Goal: Information Seeking & Learning: Learn about a topic

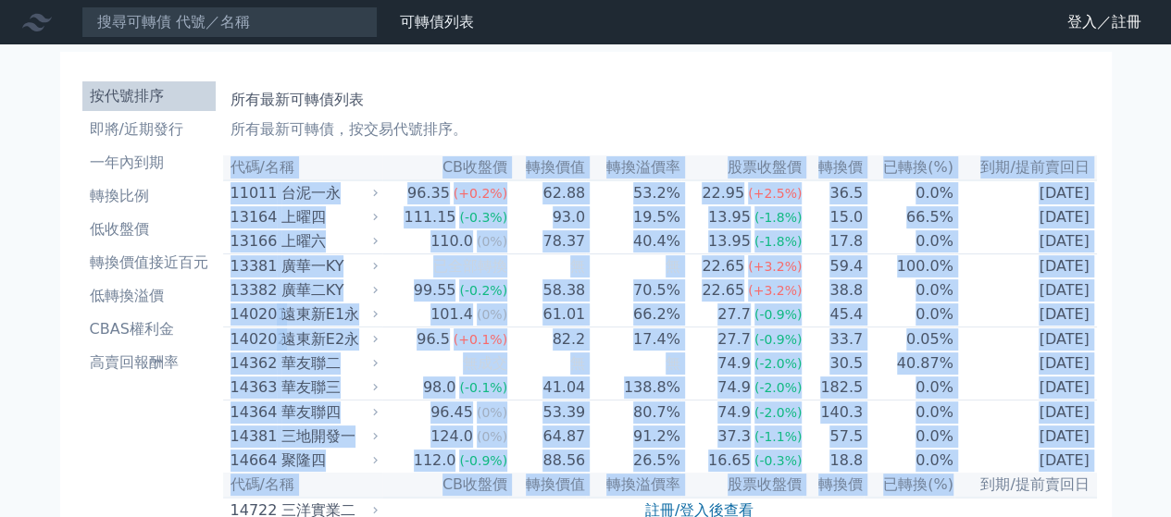
drag, startPoint x: 618, startPoint y: 116, endPoint x: 946, endPoint y: 503, distance: 507.1
click at [1007, 298] on td "[DATE]" at bounding box center [1025, 291] width 143 height 24
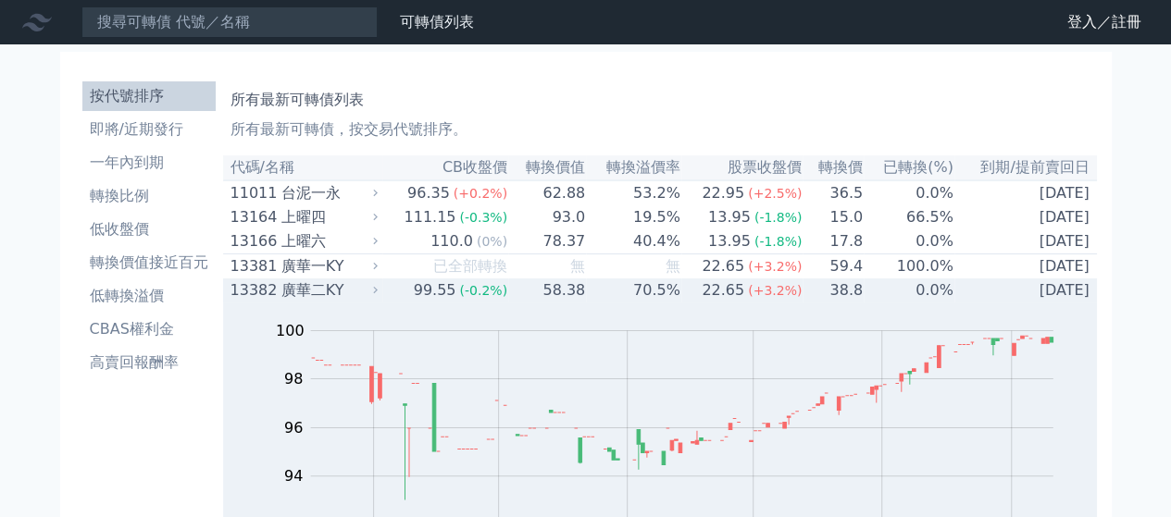
click at [976, 299] on td "[DATE]" at bounding box center [1025, 291] width 143 height 24
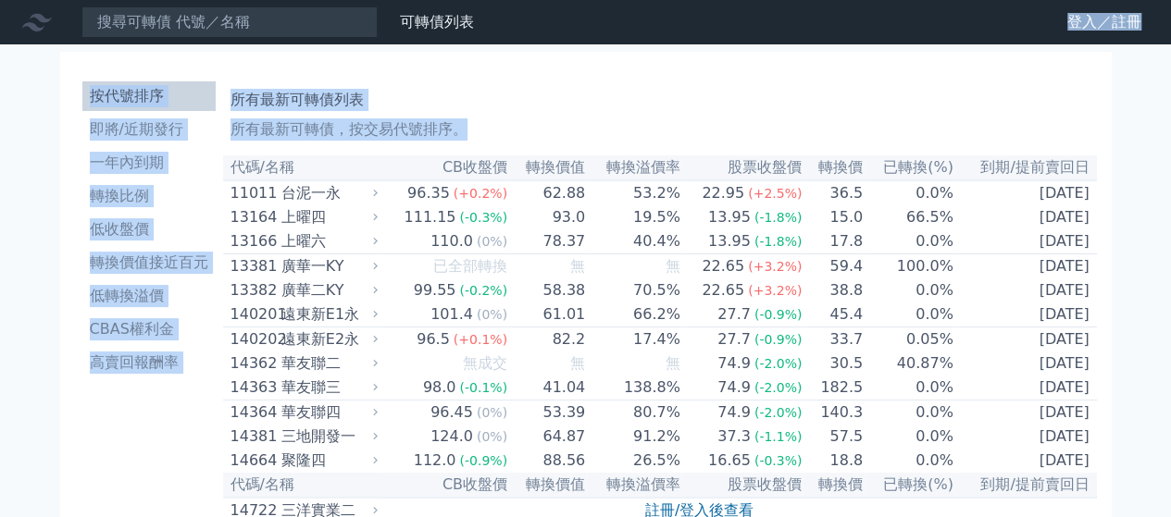
drag, startPoint x: 1153, startPoint y: 488, endPoint x: 989, endPoint y: 28, distance: 488.7
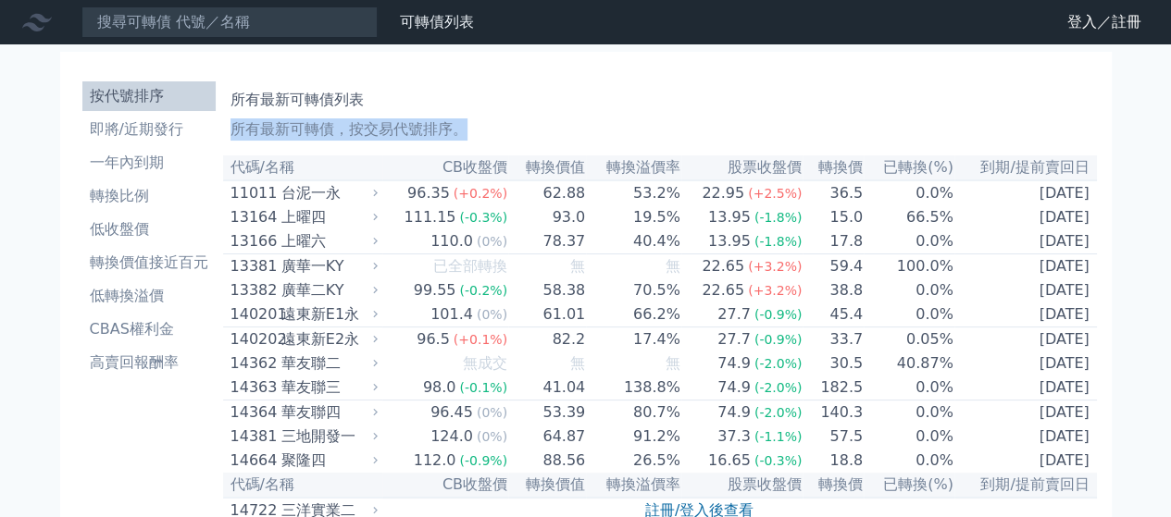
drag, startPoint x: 996, startPoint y: 63, endPoint x: 1152, endPoint y: 502, distance: 465.5
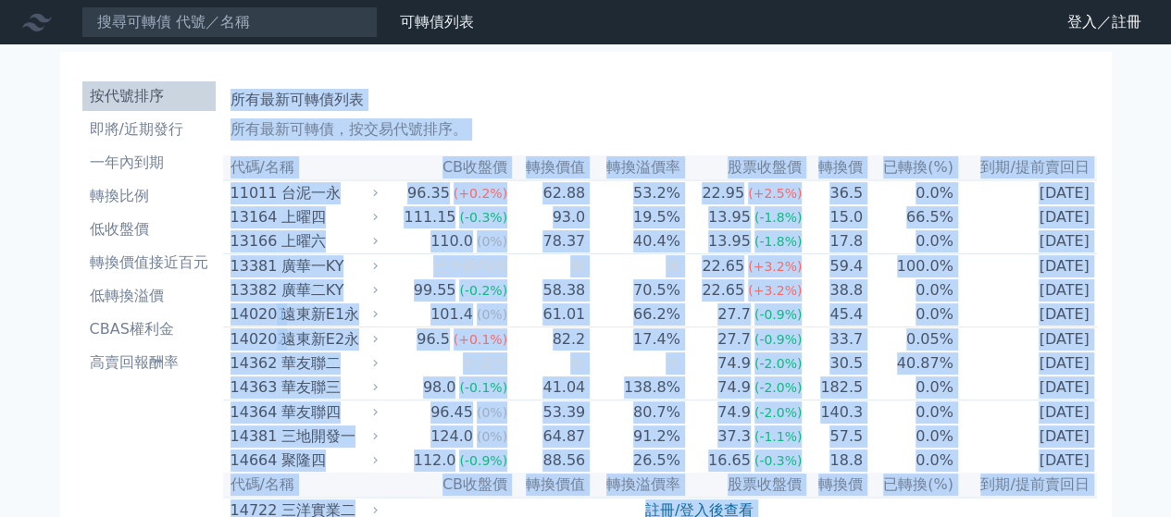
drag, startPoint x: 1130, startPoint y: 462, endPoint x: 237, endPoint y: 83, distance: 970.2
click at [237, 83] on div "所有最新可轉債列表 所有最新可轉債，按交易代號排序。" at bounding box center [660, 110] width 859 height 59
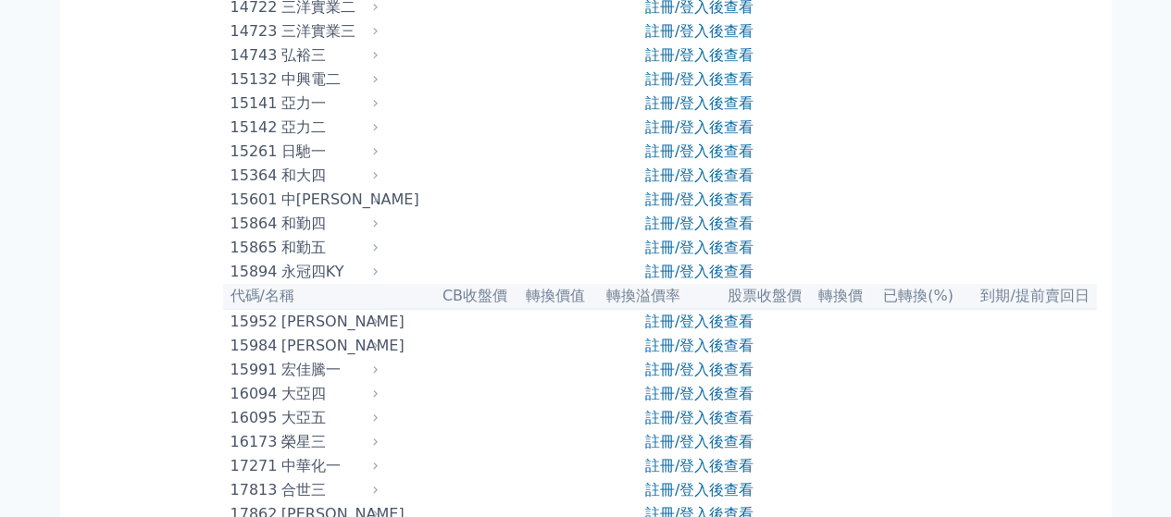
scroll to position [741, 0]
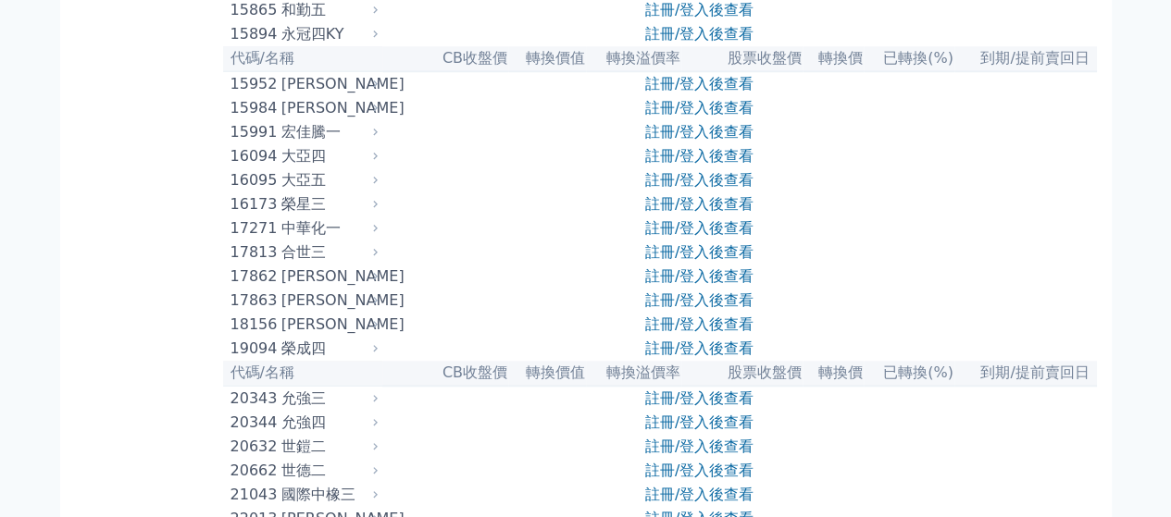
drag, startPoint x: 237, startPoint y: 83, endPoint x: 1130, endPoint y: 266, distance: 911.7
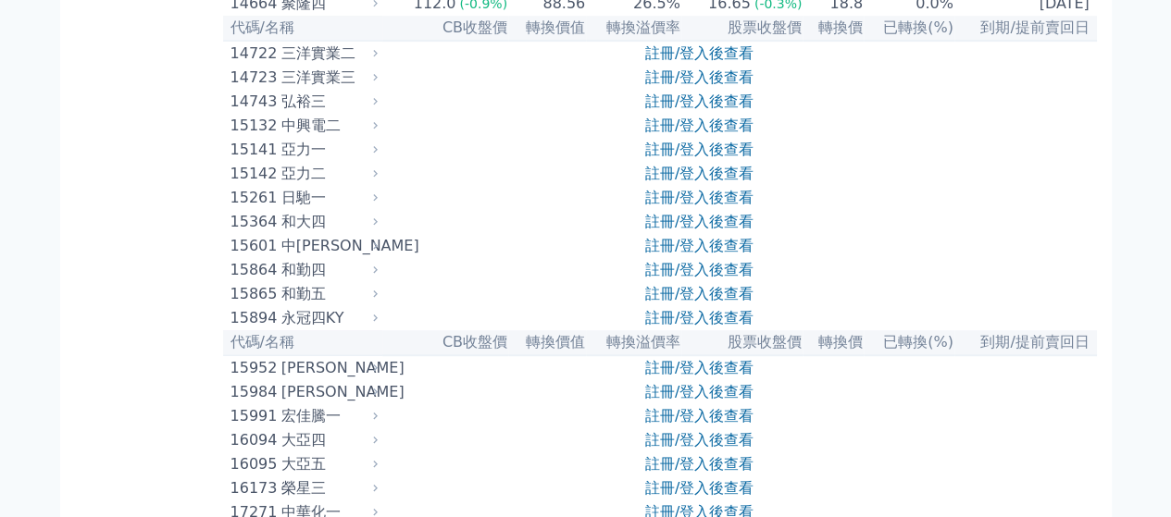
scroll to position [279, 0]
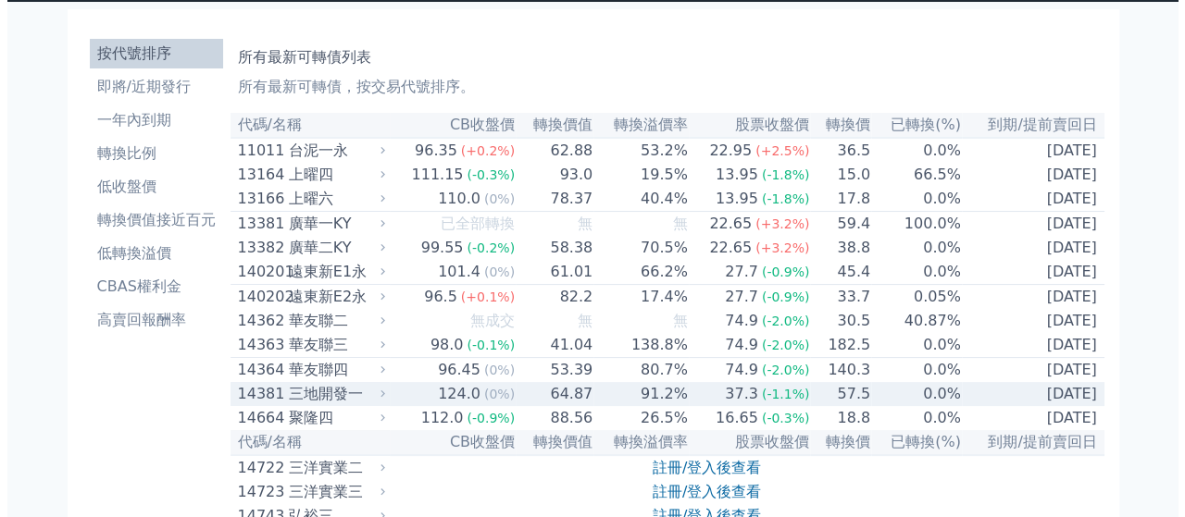
scroll to position [0, 0]
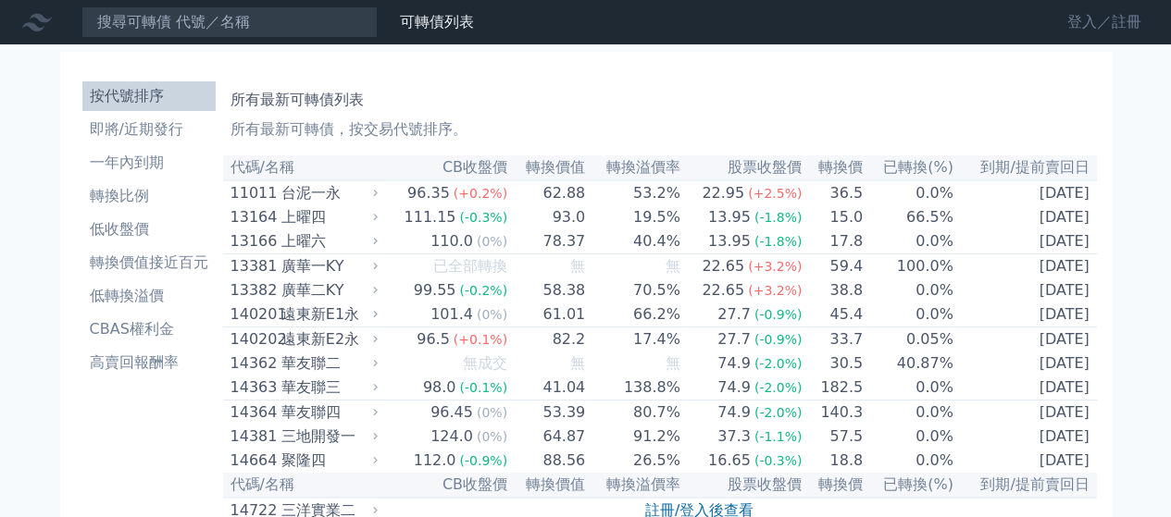
click at [1094, 11] on link "登入／註冊" at bounding box center [1105, 22] width 104 height 30
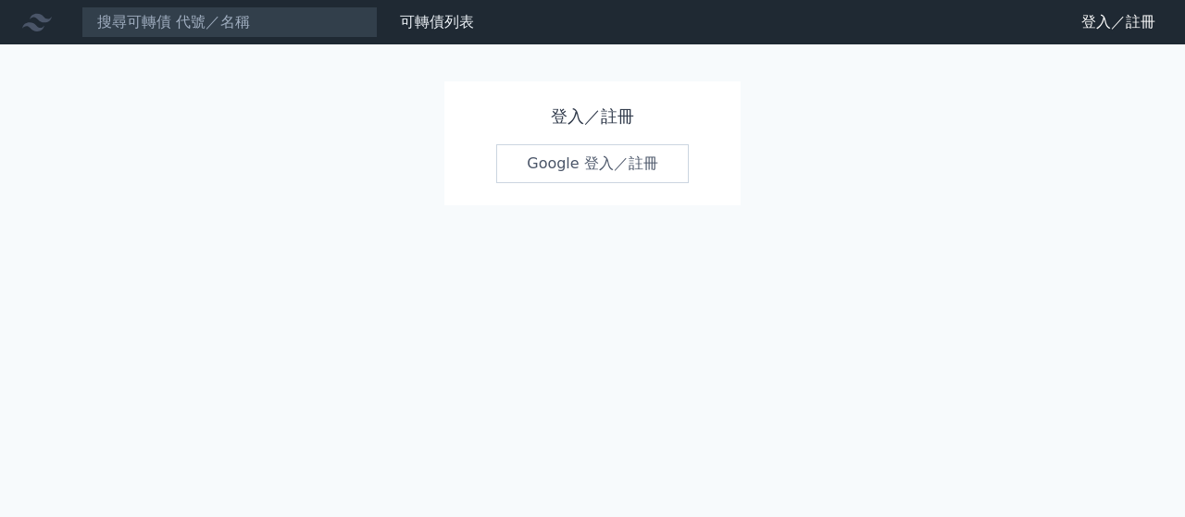
click at [550, 162] on link "Google 登入／註冊" at bounding box center [592, 163] width 193 height 39
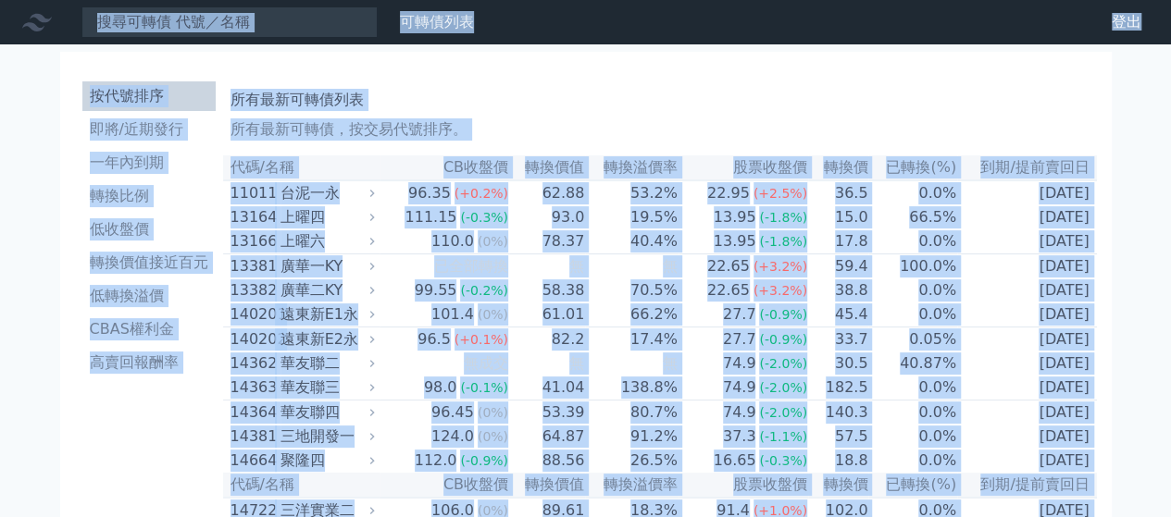
drag, startPoint x: 971, startPoint y: 458, endPoint x: 34, endPoint y: 50, distance: 1021.9
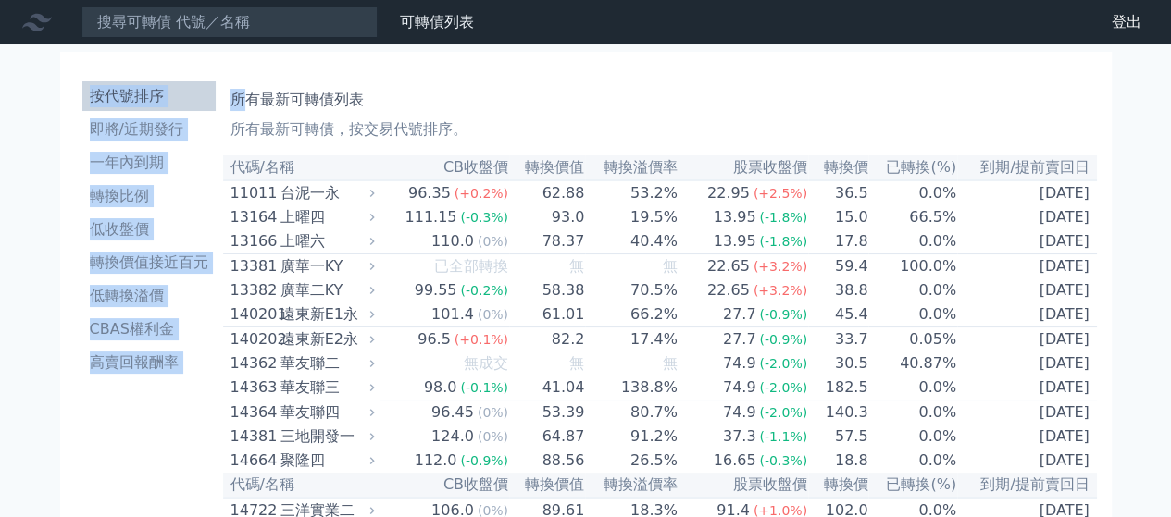
drag, startPoint x: 54, startPoint y: 84, endPoint x: 250, endPoint y: 90, distance: 196.3
click at [250, 90] on h1 "所有最新可轉債列表" at bounding box center [660, 100] width 859 height 22
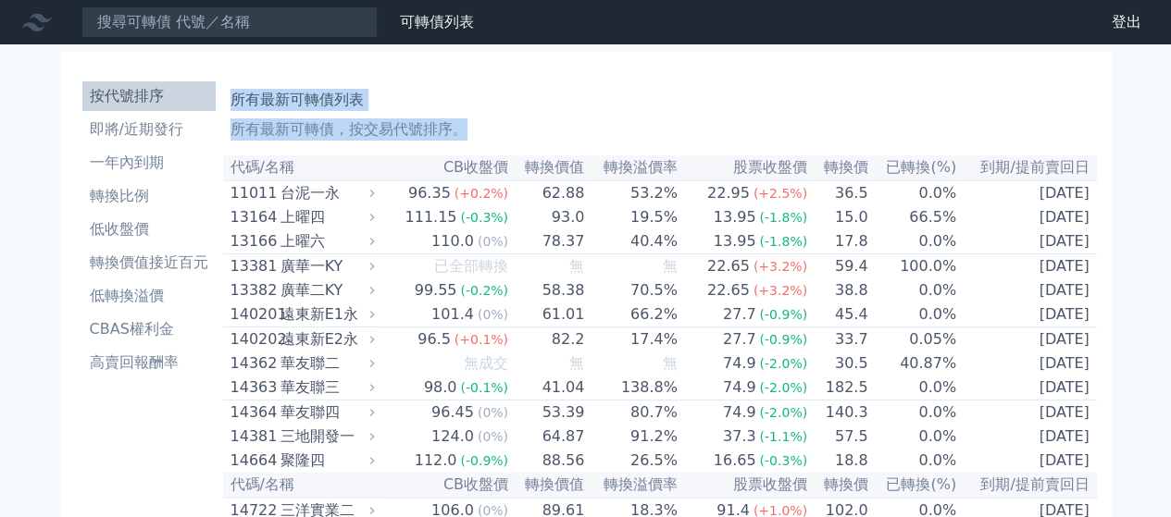
drag, startPoint x: 229, startPoint y: 81, endPoint x: 561, endPoint y: 152, distance: 339.9
click at [565, 114] on div "所有最新可轉債列表 所有最新可轉債，按交易代號排序。" at bounding box center [660, 110] width 859 height 59
drag, startPoint x: 528, startPoint y: 118, endPoint x: 242, endPoint y: 69, distance: 290.1
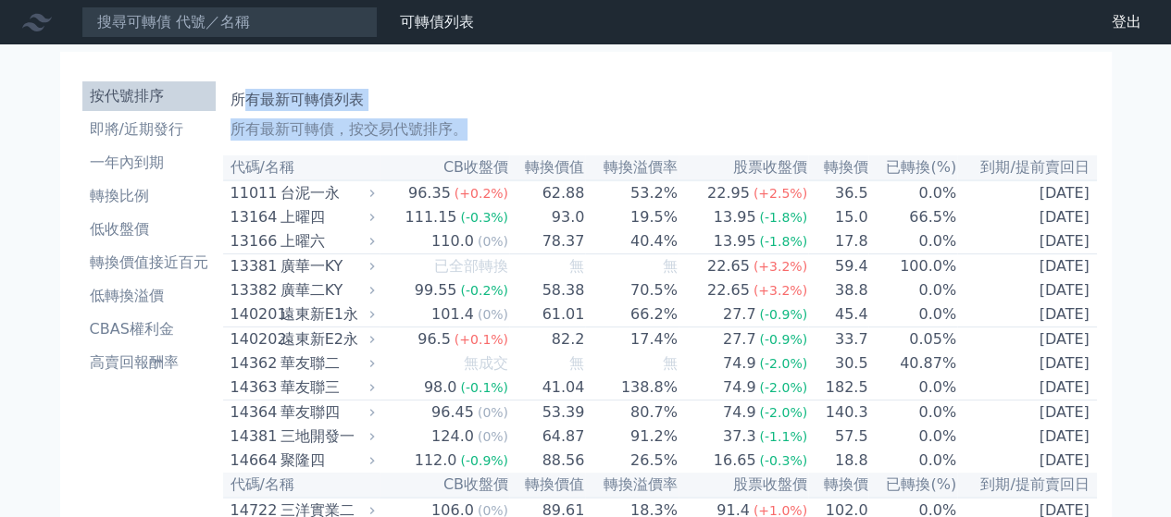
drag, startPoint x: 226, startPoint y: 95, endPoint x: 505, endPoint y: 143, distance: 283.5
click at [505, 140] on p "所有最新可轉債，按交易代號排序。" at bounding box center [660, 129] width 859 height 22
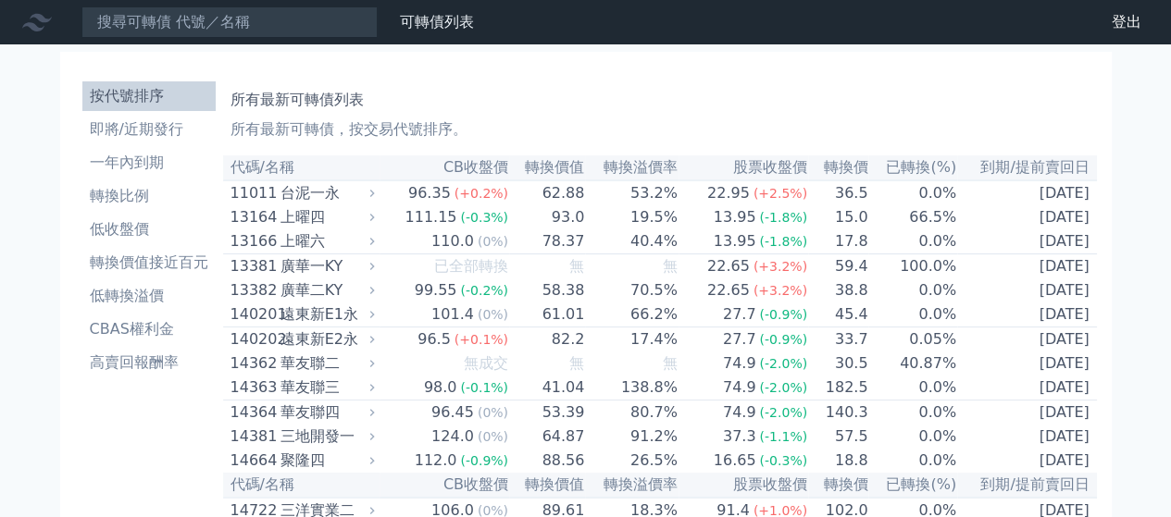
click at [983, 84] on div "所有最新可轉債列表 所有最新可轉債，按交易代號排序。" at bounding box center [660, 110] width 859 height 59
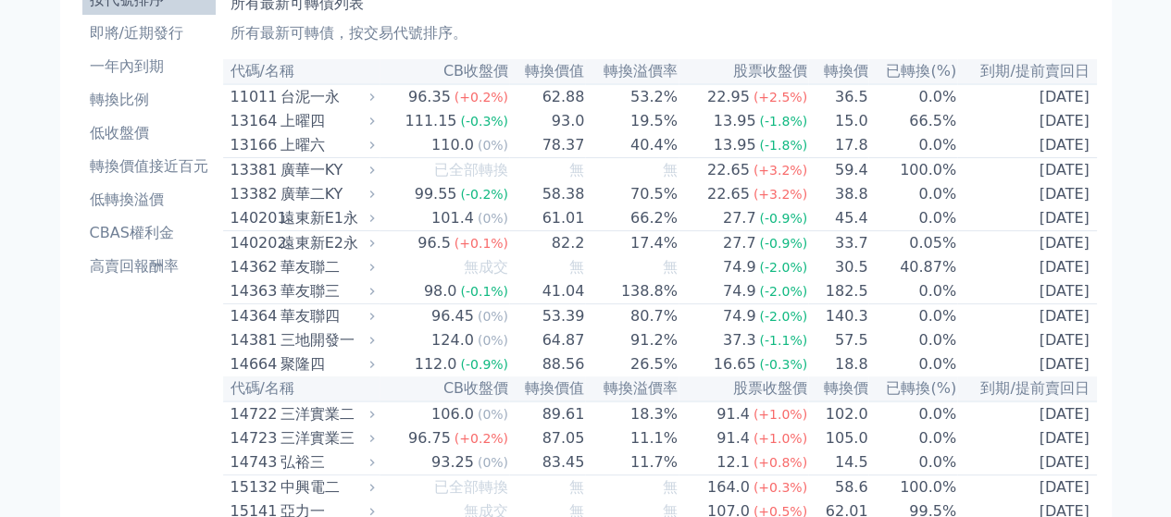
scroll to position [185, 0]
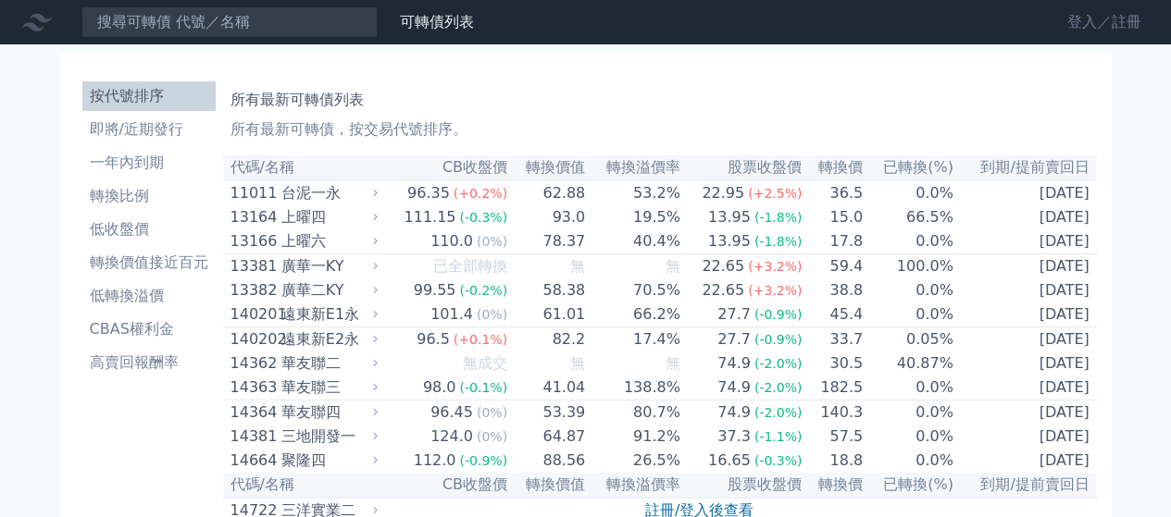
click at [1087, 32] on link "登入／註冊" at bounding box center [1105, 22] width 104 height 30
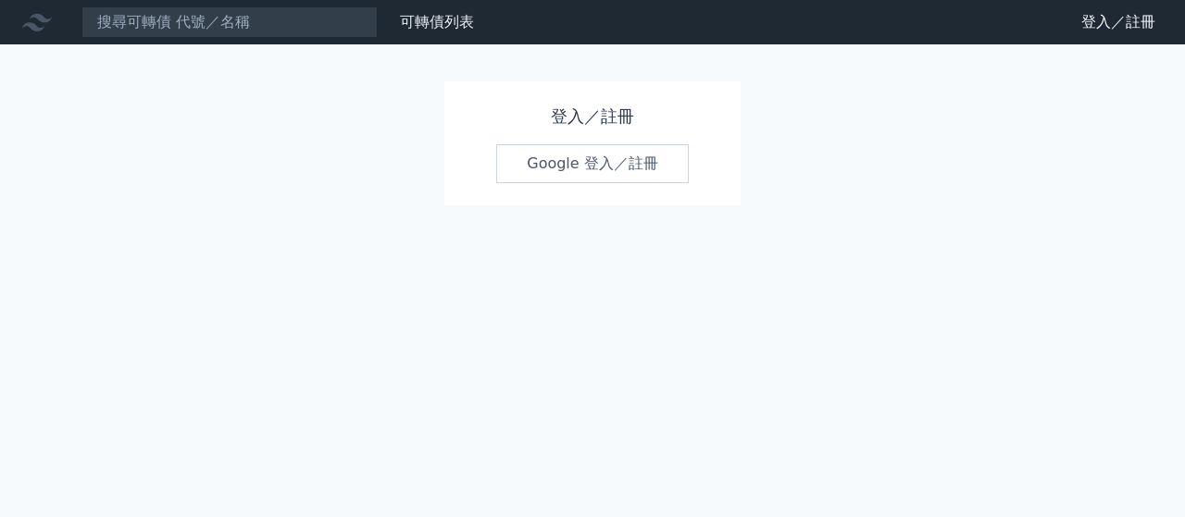
click at [616, 166] on link "Google 登入／註冊" at bounding box center [592, 163] width 193 height 39
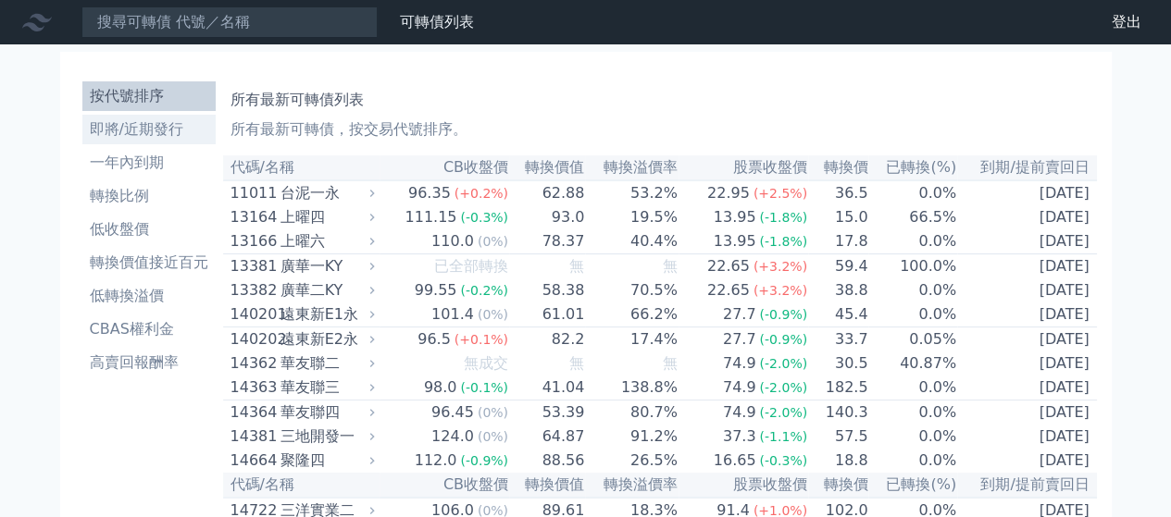
click at [163, 126] on li "即將/近期發行" at bounding box center [148, 129] width 133 height 22
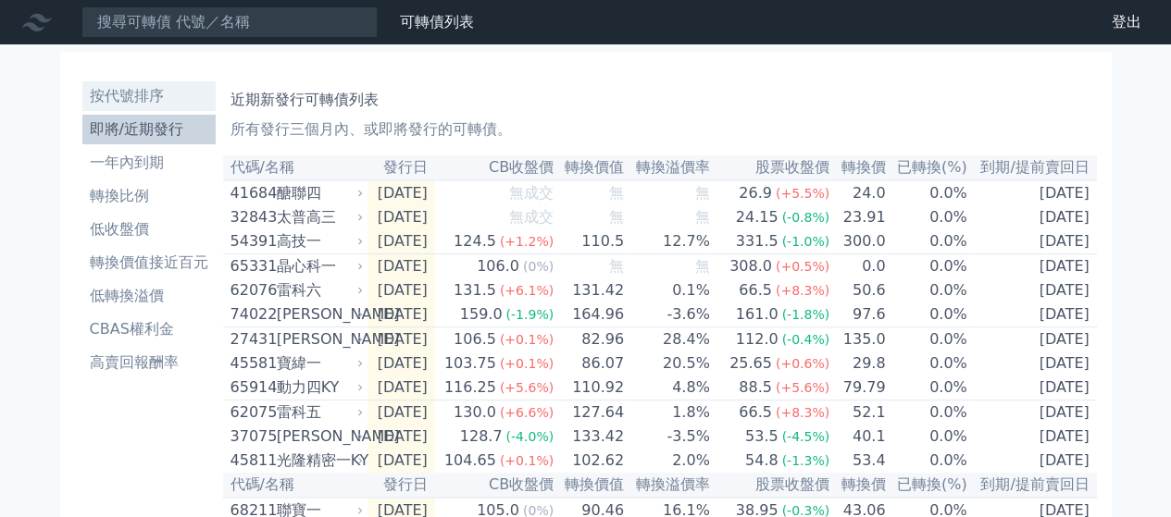
click at [147, 86] on li "按代號排序" at bounding box center [148, 96] width 133 height 22
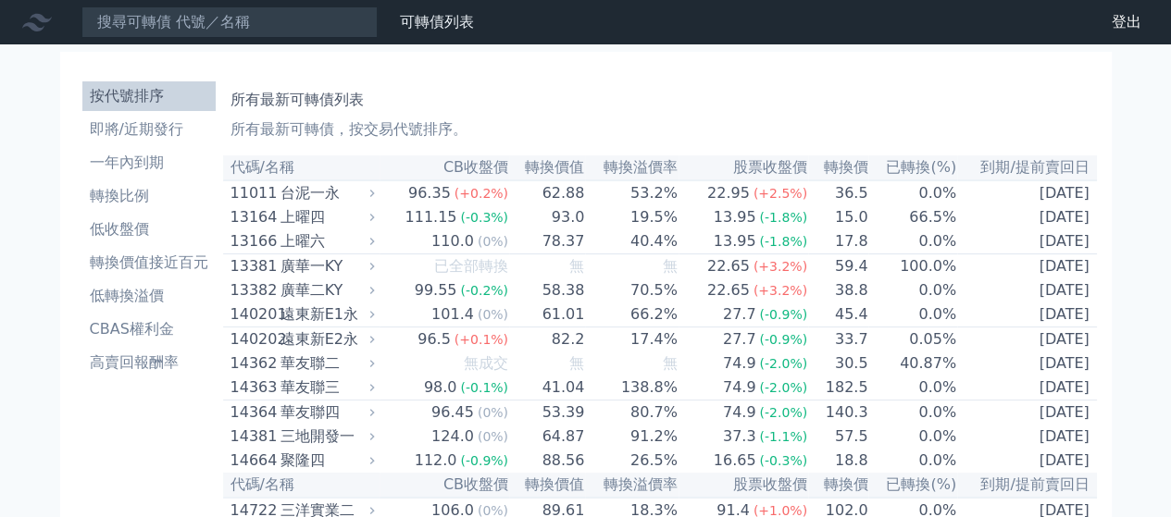
click at [480, 168] on th "CB收盤價" at bounding box center [445, 168] width 130 height 25
click at [131, 171] on li "一年內到期" at bounding box center [148, 163] width 133 height 22
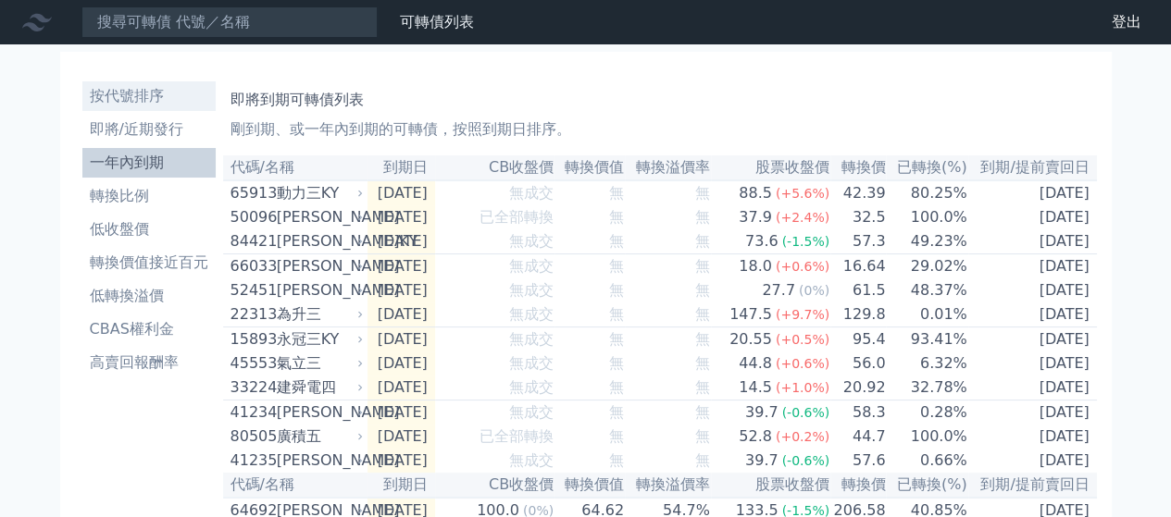
click at [147, 93] on li "按代號排序" at bounding box center [148, 96] width 133 height 22
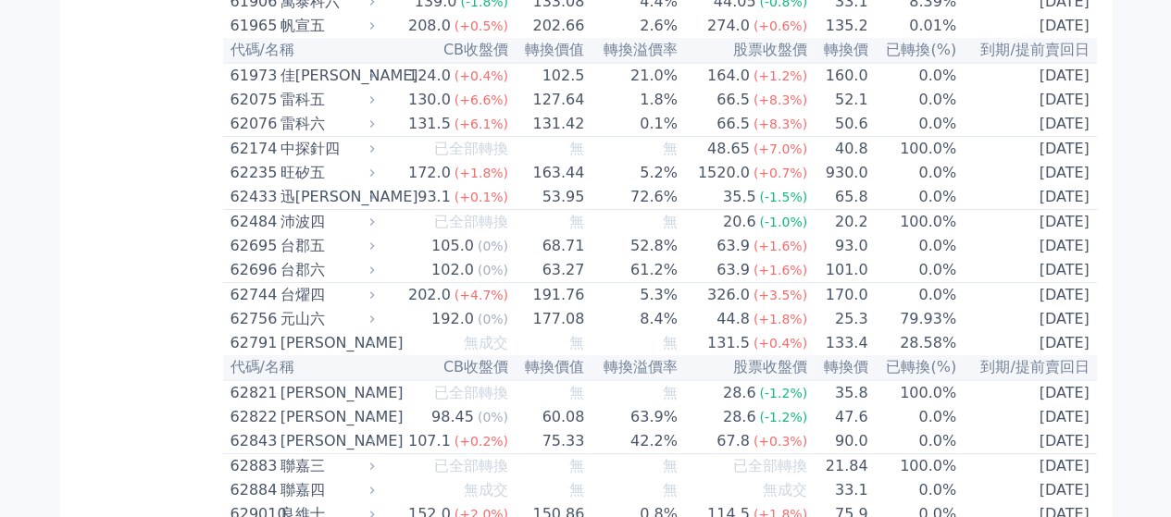
scroll to position [7128, 0]
